Goal: Information Seeking & Learning: Compare options

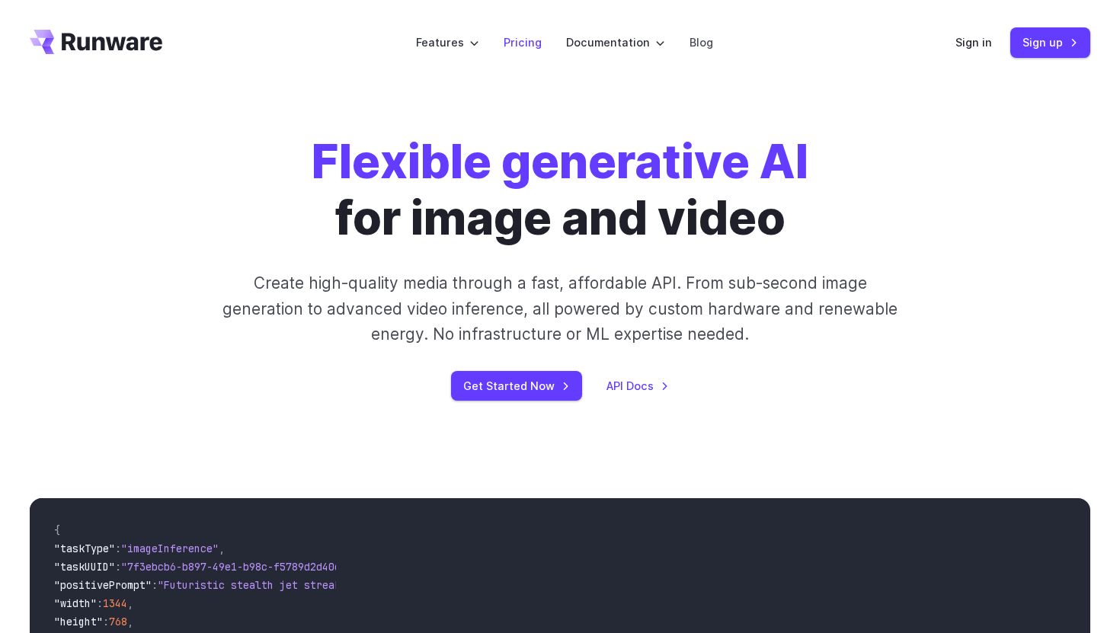
click at [522, 33] on li "Pricing" at bounding box center [522, 42] width 62 height 42
click at [521, 37] on link "Pricing" at bounding box center [522, 43] width 38 height 18
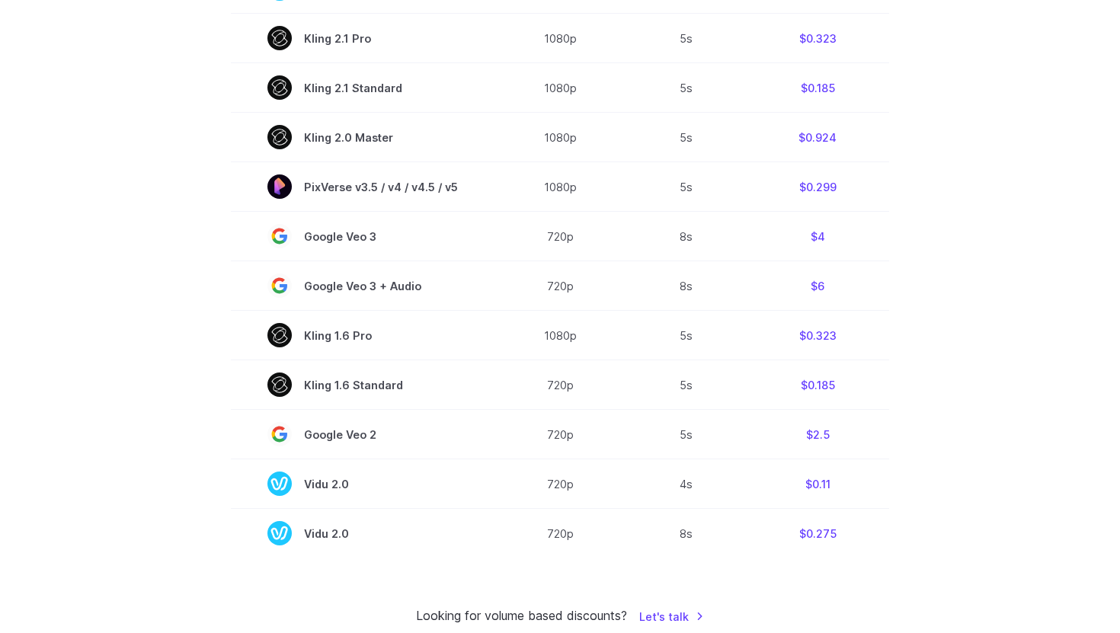
scroll to position [996, 0]
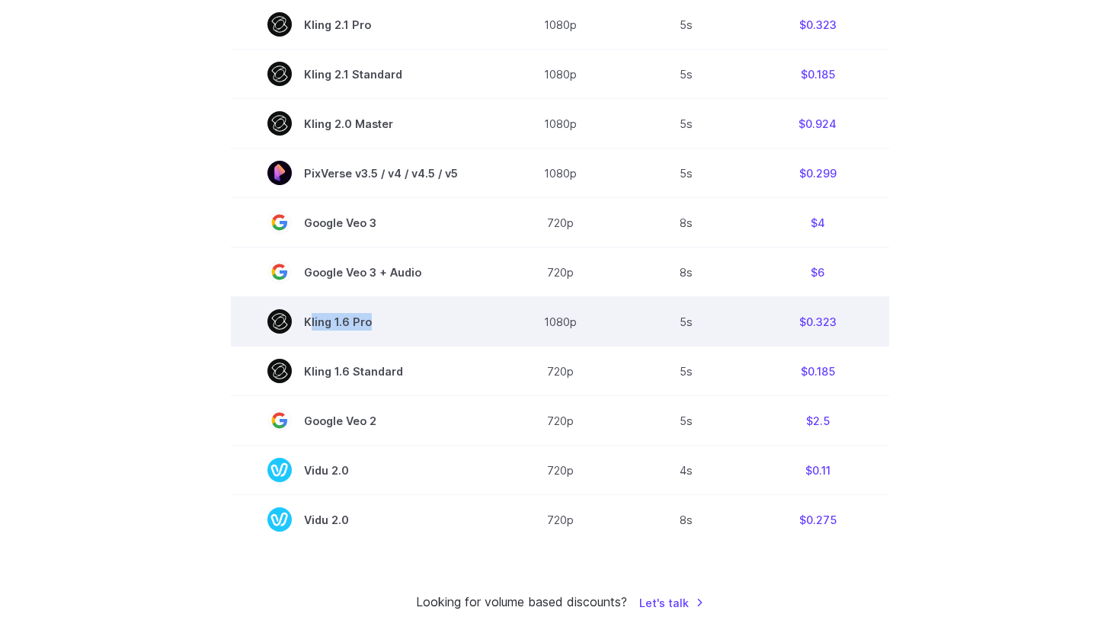
copy span "Kling 1.6 Pr"
drag, startPoint x: 377, startPoint y: 321, endPoint x: 369, endPoint y: 324, distance: 8.9
click at [369, 324] on span "Kling 1.6 Pro" at bounding box center [362, 321] width 190 height 24
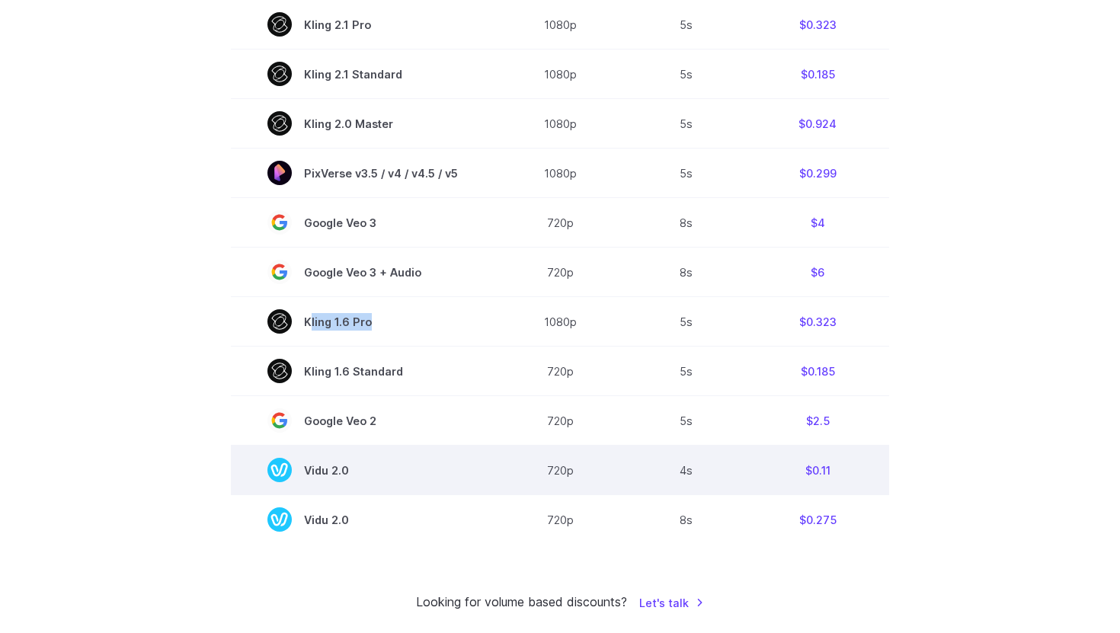
copy span "Vidu 2.0"
drag, startPoint x: 363, startPoint y: 472, endPoint x: 349, endPoint y: 474, distance: 13.8
click at [349, 474] on span "Vidu 2.0" at bounding box center [362, 470] width 190 height 24
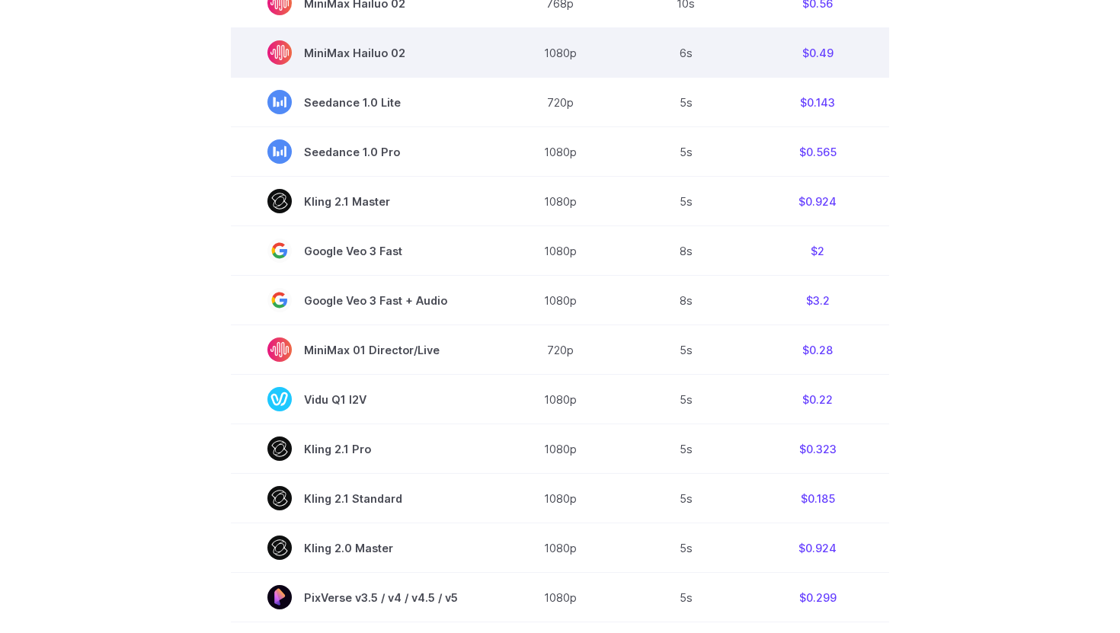
scroll to position [637, 0]
